Goal: Information Seeking & Learning: Learn about a topic

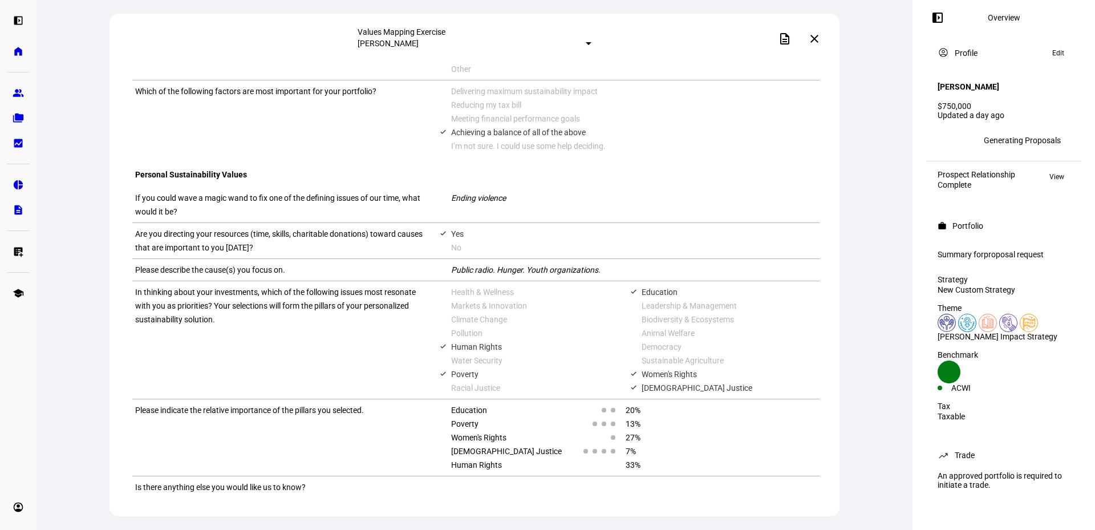
scroll to position [662, 0]
click at [1017, 251] on span "proposal request" at bounding box center [1014, 254] width 60 height 9
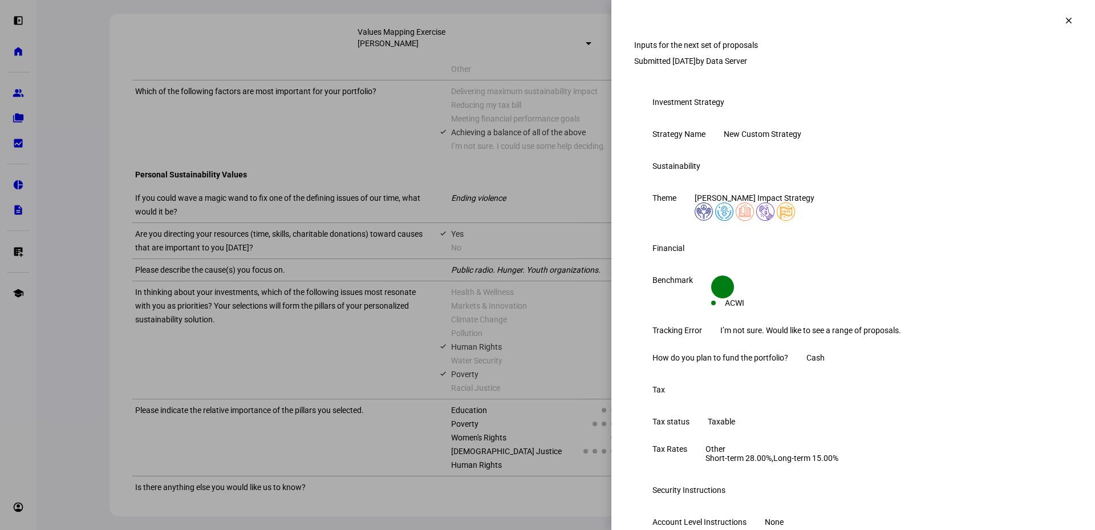
scroll to position [0, 0]
click at [1064, 15] on mat-icon "clear" at bounding box center [1069, 20] width 10 height 10
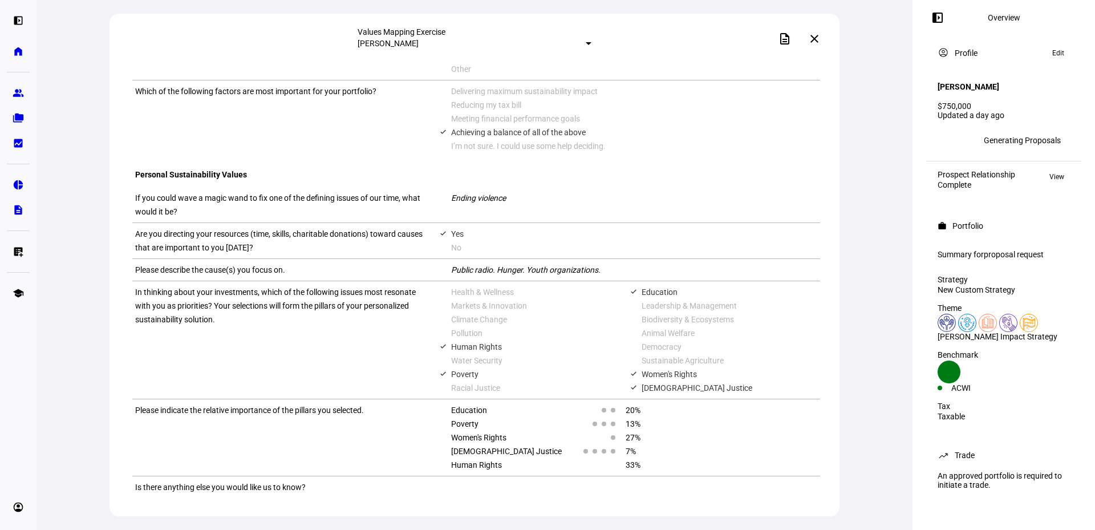
scroll to position [719, 0]
click at [939, 18] on mat-icon "left_panel_open" at bounding box center [938, 18] width 14 height 14
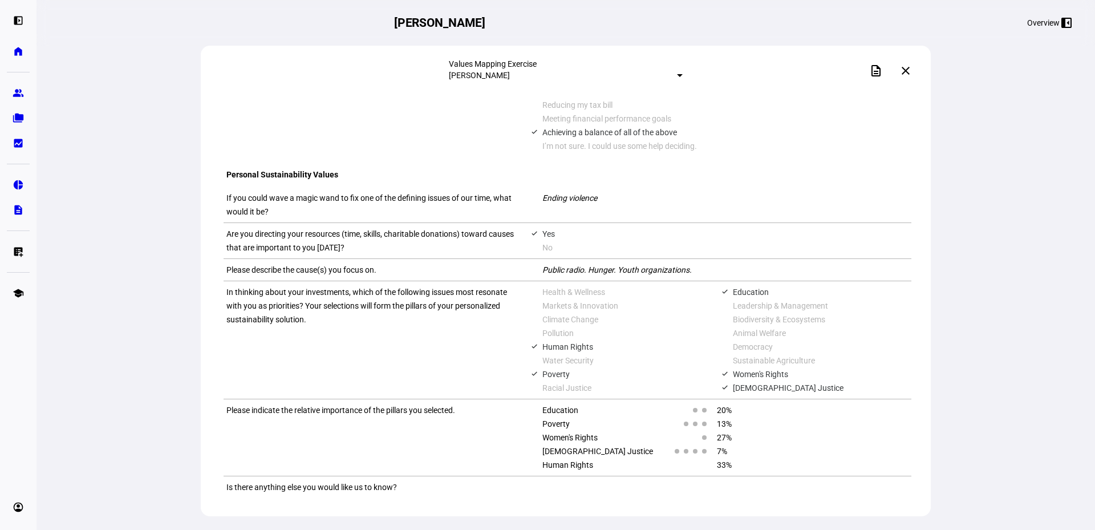
scroll to position [750, 0]
drag, startPoint x: 879, startPoint y: 69, endPoint x: 826, endPoint y: 62, distance: 54.1
click at [824, 62] on div "description close" at bounding box center [800, 70] width 234 height 23
click at [903, 68] on mat-icon "close" at bounding box center [906, 71] width 14 height 14
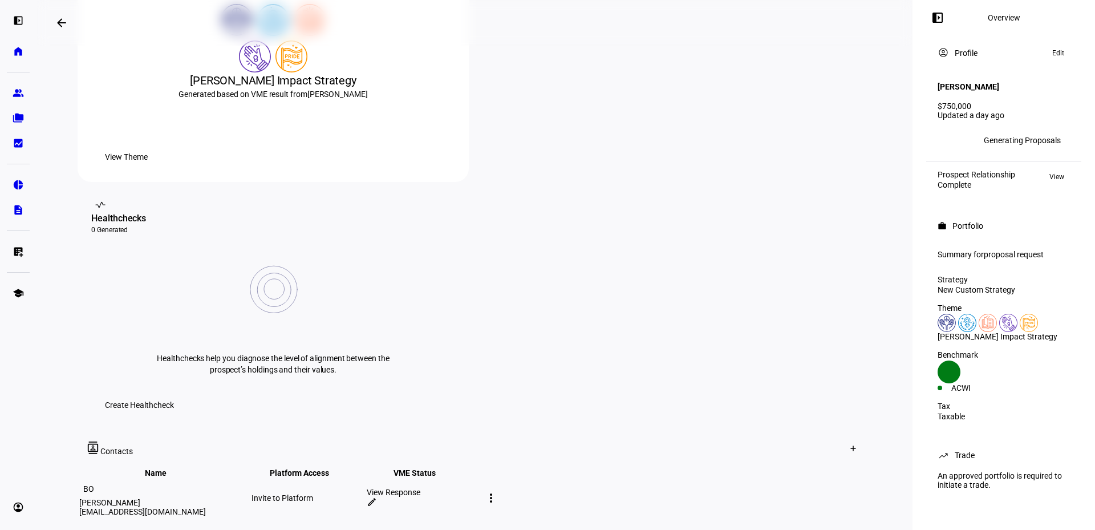
scroll to position [285, 0]
click at [148, 169] on span "View Theme" at bounding box center [126, 157] width 43 height 23
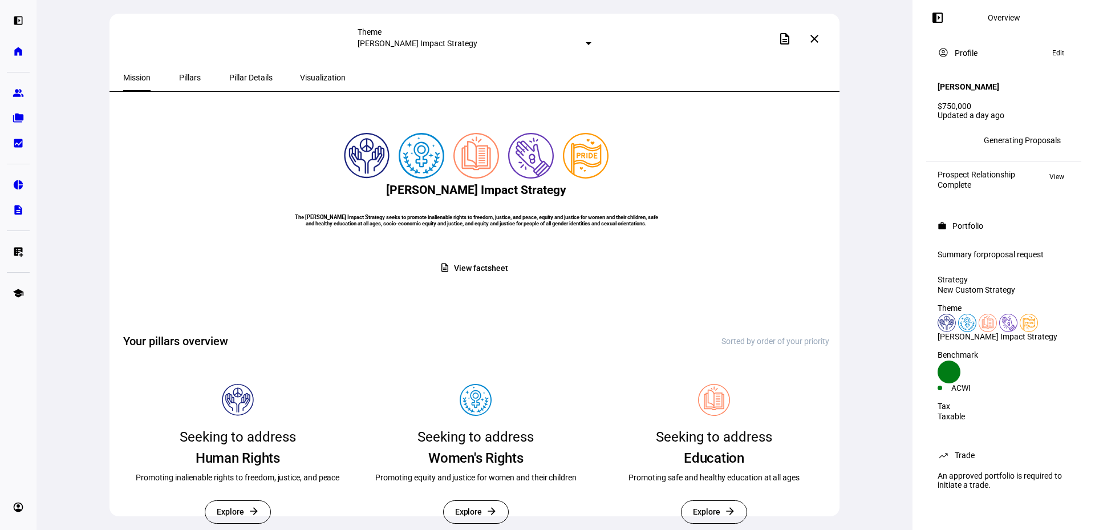
click at [494, 279] on span "View factsheet" at bounding box center [481, 268] width 54 height 22
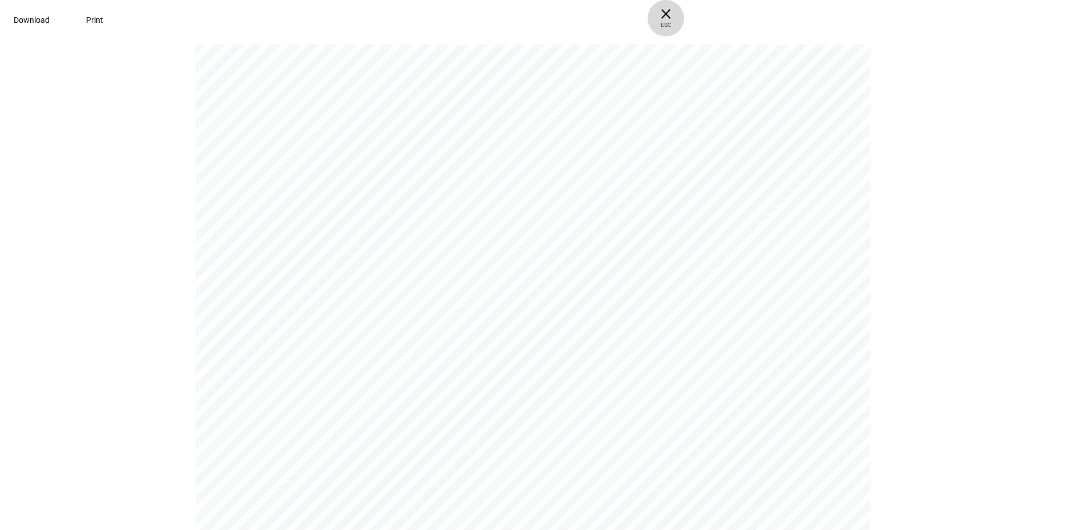
click at [684, 17] on span "ESC" at bounding box center [666, 21] width 36 height 17
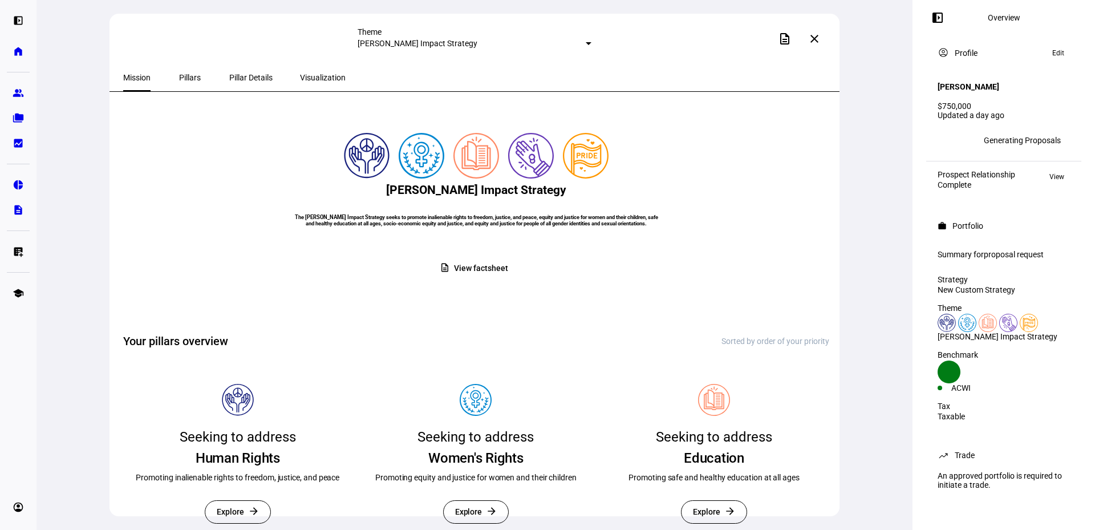
click at [179, 74] on span "Pillars" at bounding box center [190, 78] width 22 height 8
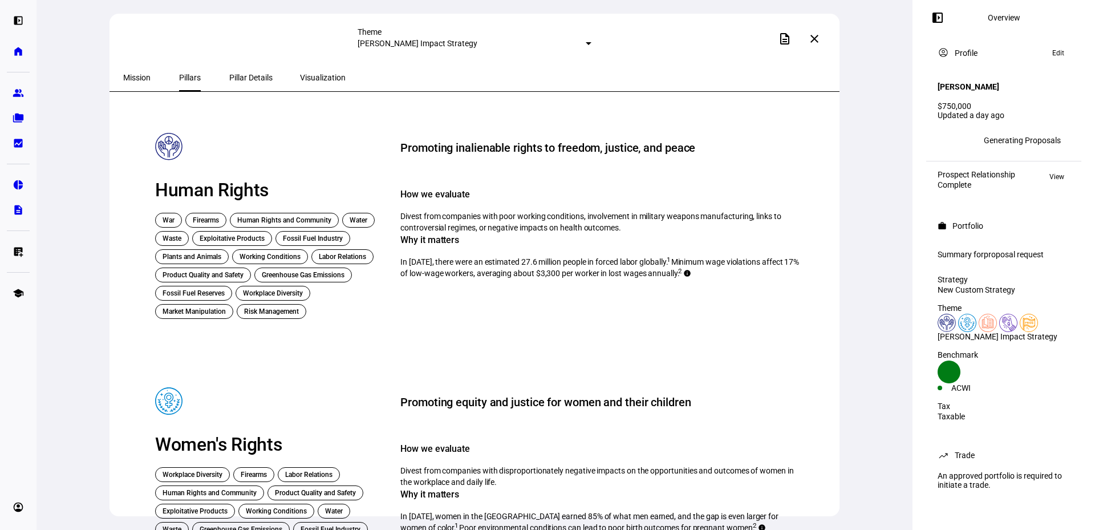
click at [237, 69] on span "Pillar Details" at bounding box center [250, 77] width 43 height 27
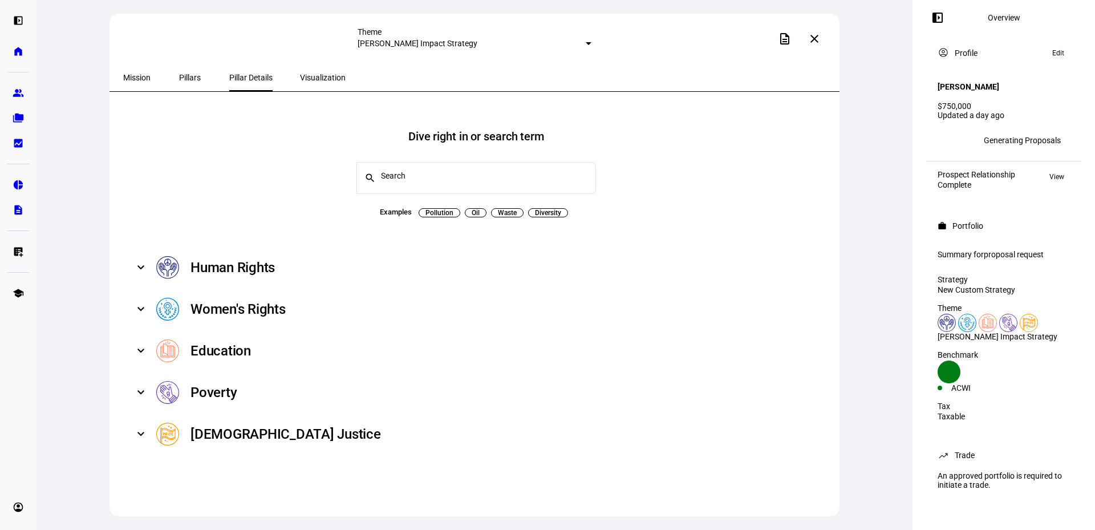
click at [131, 253] on mat-expansion-panel-header "Human Rights" at bounding box center [476, 268] width 706 height 42
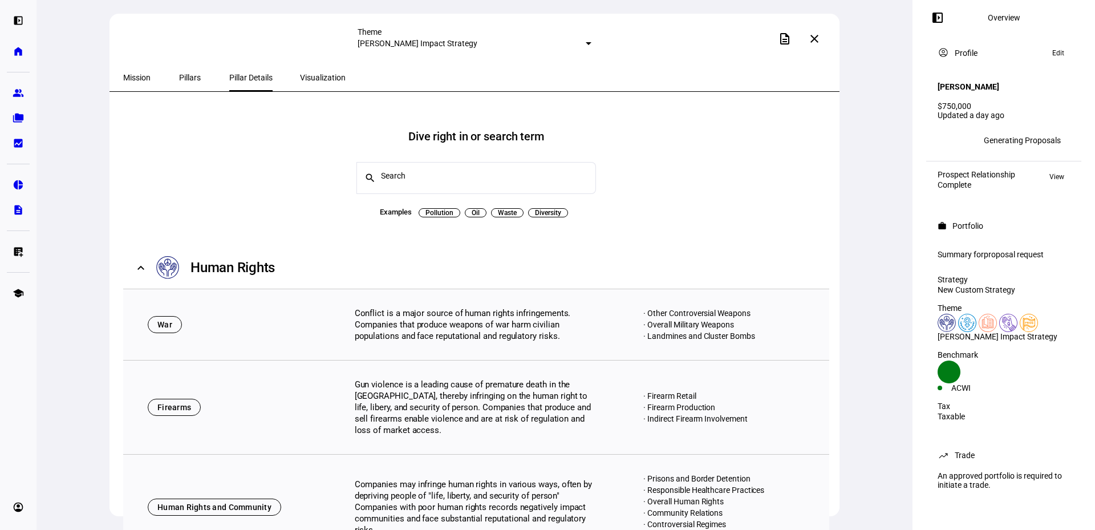
click at [137, 257] on mat-expansion-panel-header "Human Rights" at bounding box center [476, 268] width 706 height 42
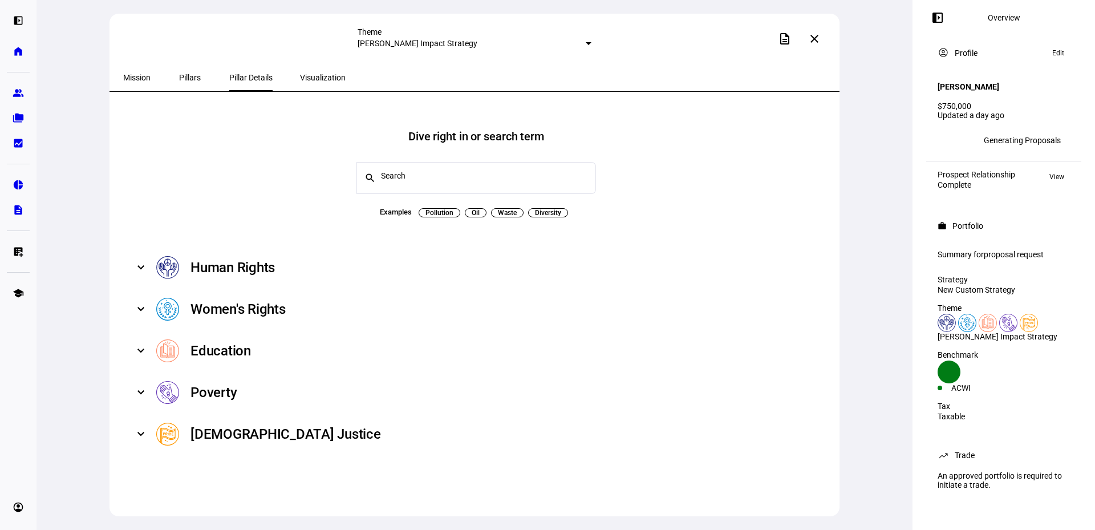
click at [300, 81] on span "Visualization" at bounding box center [323, 78] width 46 height 8
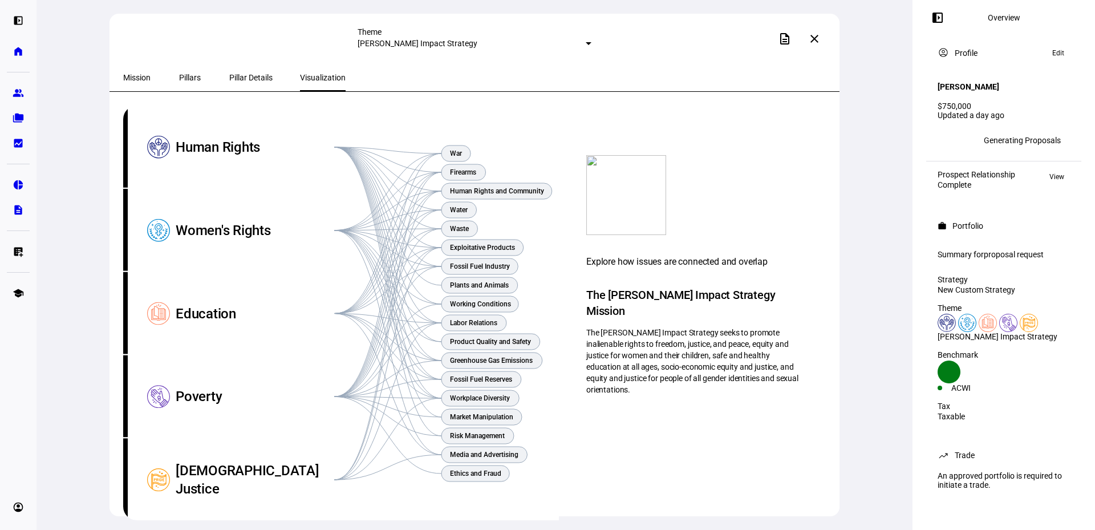
click at [1033, 20] on div "left_panel_open Overview" at bounding box center [1003, 17] width 155 height 9
click at [999, 15] on div "Overview" at bounding box center [1004, 17] width 33 height 9
click at [1057, 170] on span "View" at bounding box center [1056, 177] width 15 height 14
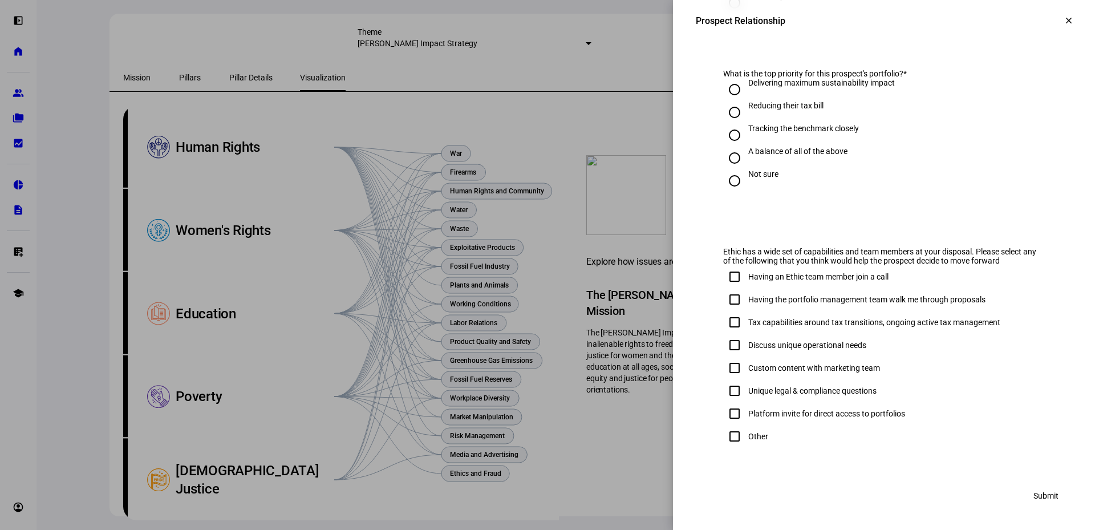
scroll to position [567, 0]
click at [1063, 27] on span at bounding box center [1068, 20] width 27 height 27
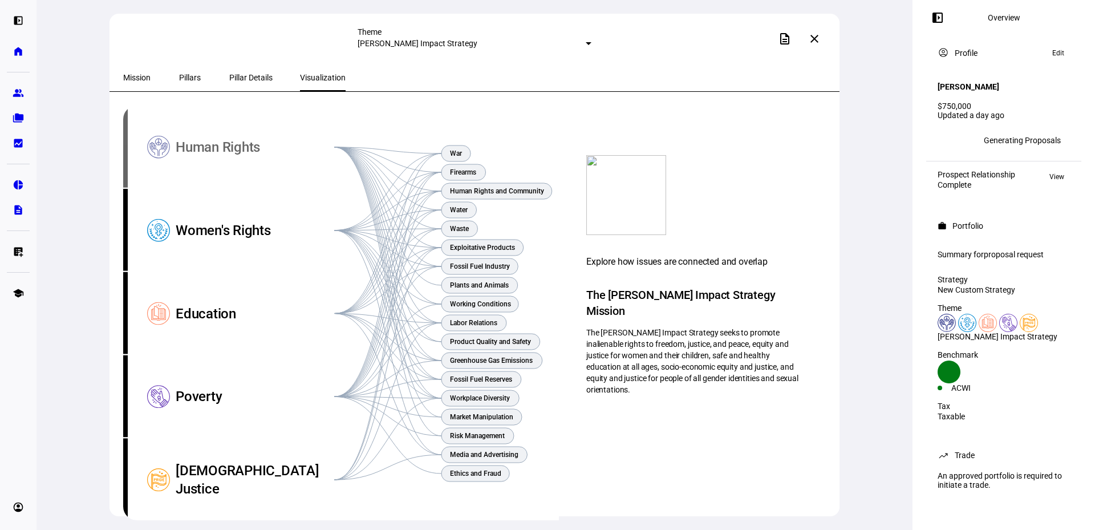
click at [218, 159] on div "Human Rights" at bounding box center [255, 147] width 159 height 83
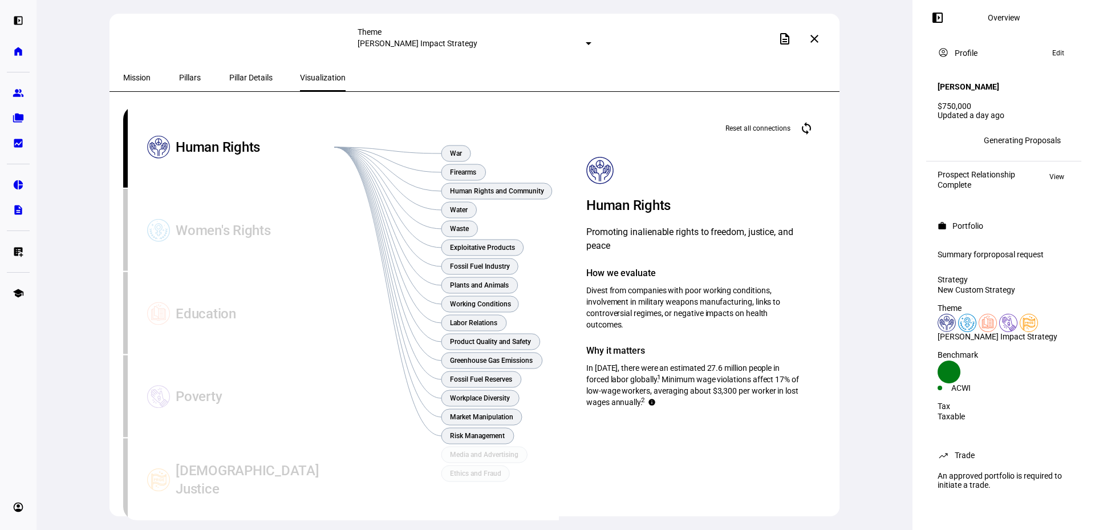
click at [214, 155] on div "Human Rights" at bounding box center [255, 147] width 159 height 83
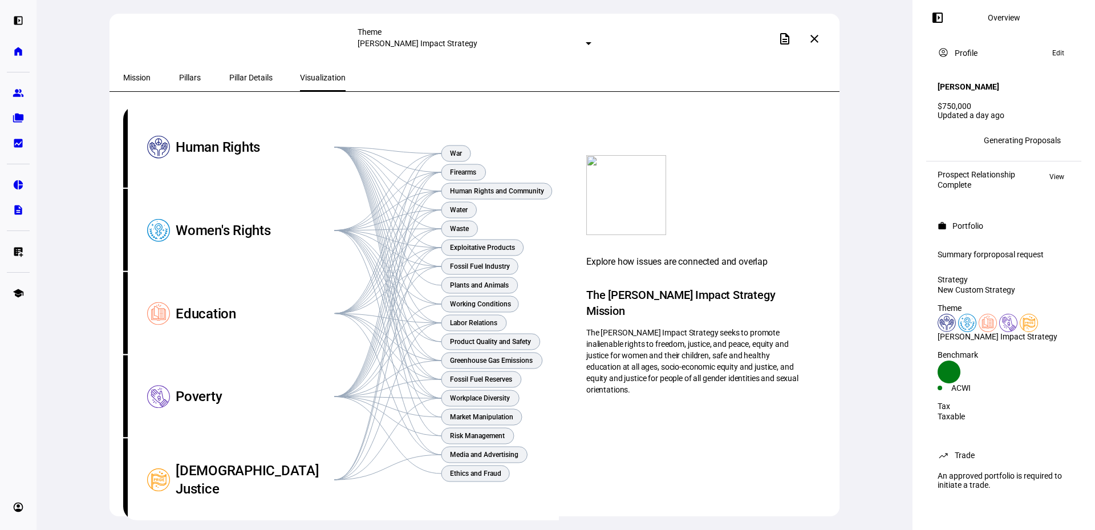
click at [114, 80] on div "Mission Pillars Pillar Details Visualization" at bounding box center [474, 78] width 730 height 28
click at [123, 83] on div "Mission Pillars Pillar Details Visualization" at bounding box center [474, 78] width 730 height 28
click at [139, 75] on span "Mission" at bounding box center [136, 78] width 27 height 8
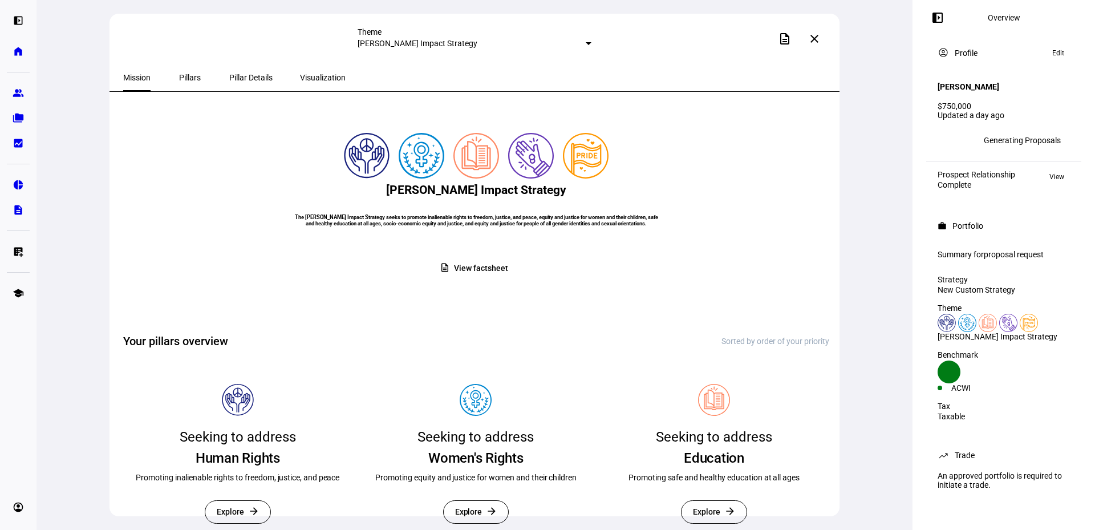
click at [183, 80] on span "Pillars" at bounding box center [190, 78] width 22 height 8
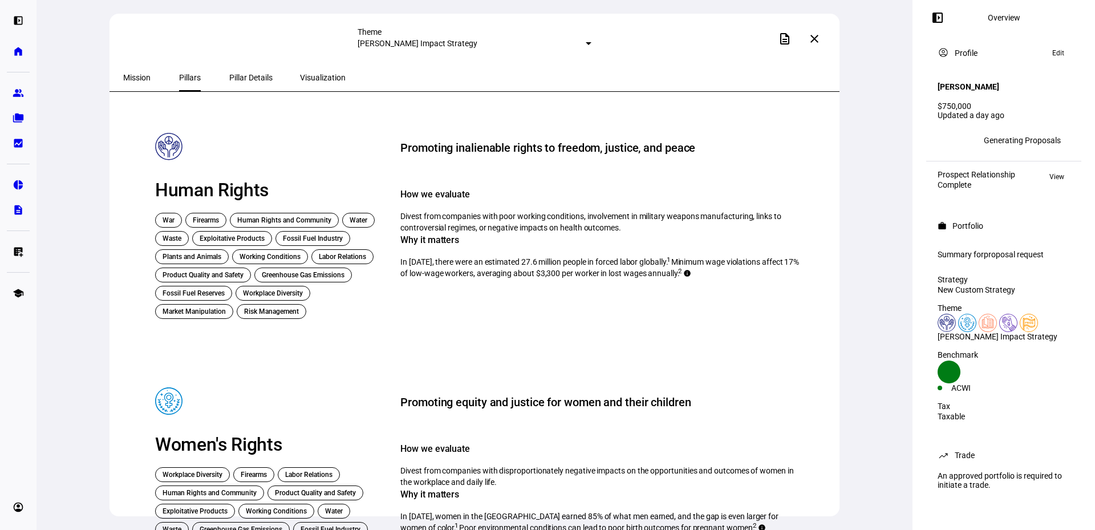
click at [233, 80] on span "Pillar Details" at bounding box center [250, 78] width 43 height 8
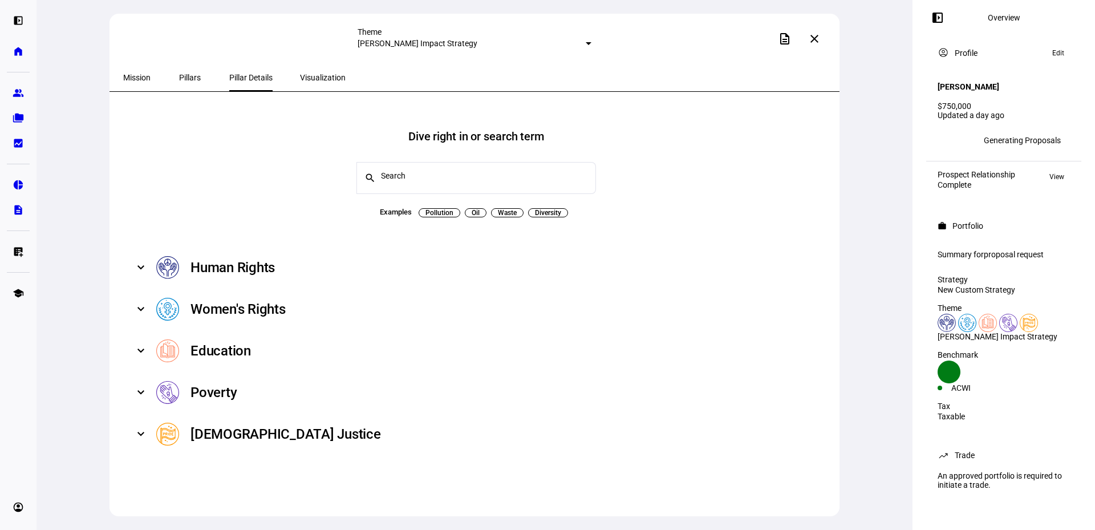
click at [300, 77] on span "Visualization" at bounding box center [323, 78] width 46 height 8
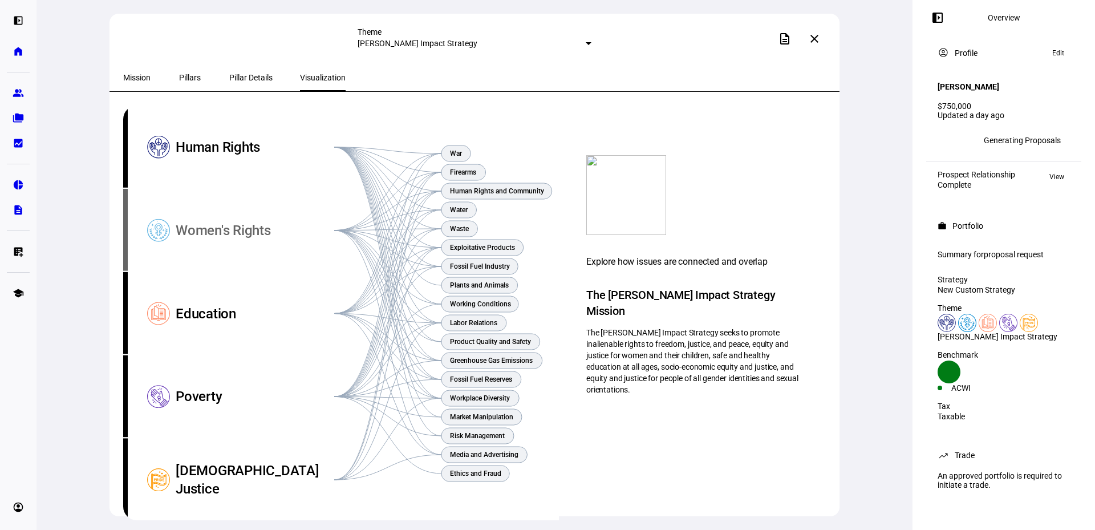
scroll to position [33, 0]
click at [15, 187] on eth-mat-symbol "pie_chart" at bounding box center [18, 184] width 11 height 11
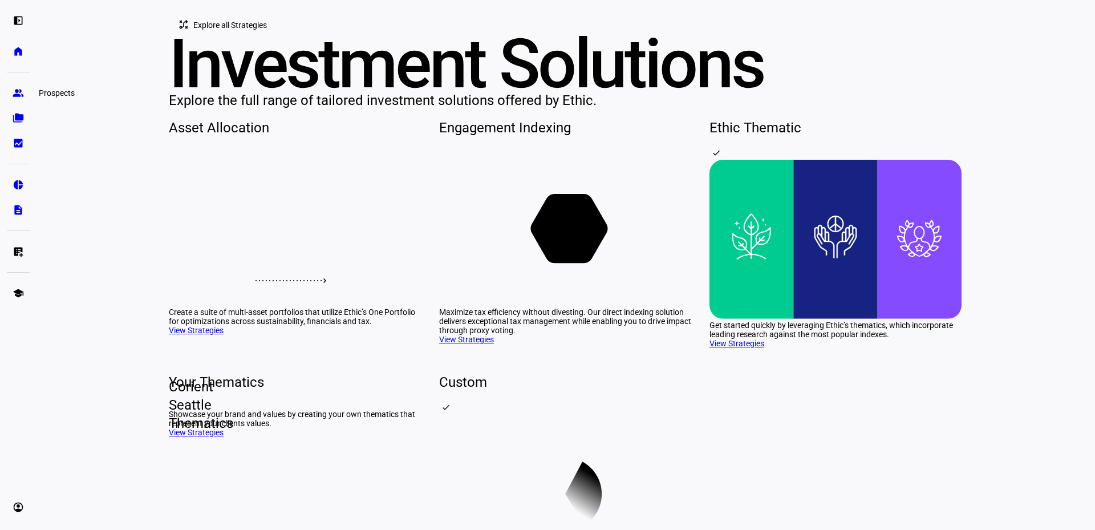
click at [13, 86] on link "group Prospects" at bounding box center [18, 93] width 23 height 23
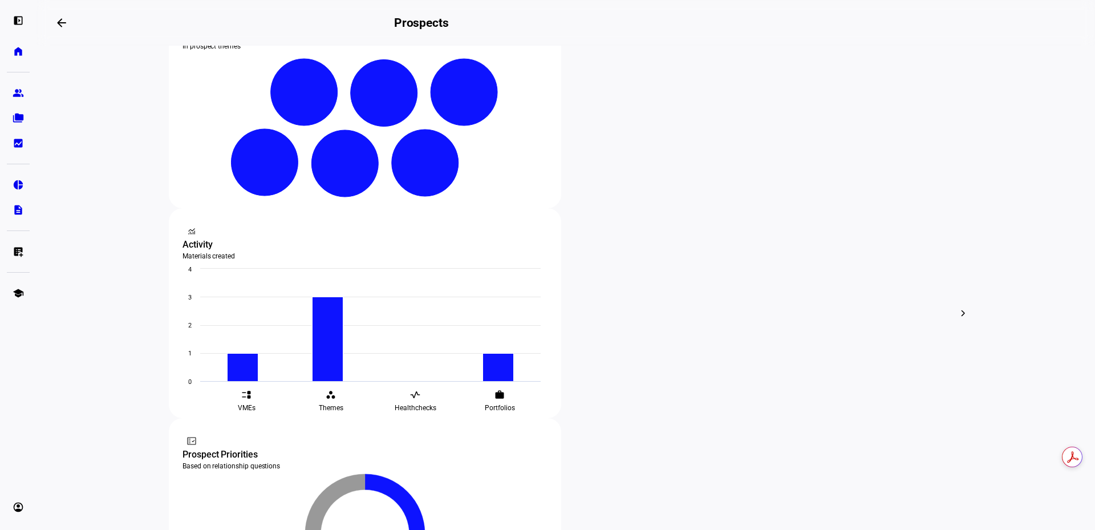
scroll to position [228, 0]
